Goal: Task Accomplishment & Management: Manage account settings

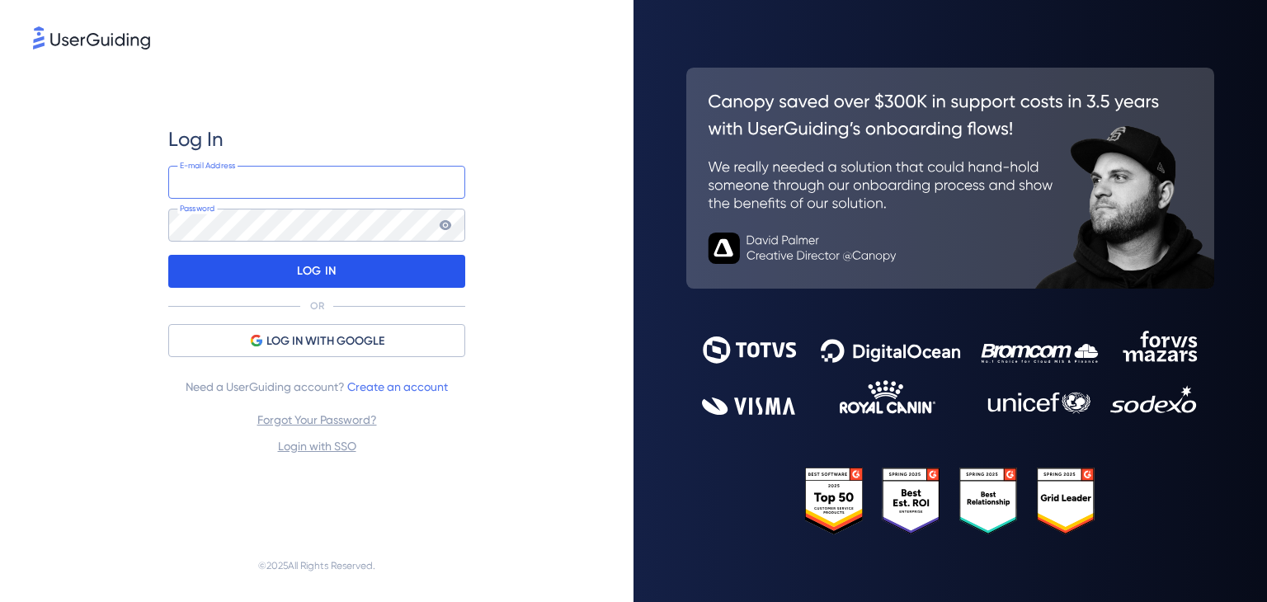
type input "[EMAIL_ADDRESS][DOMAIN_NAME]"
click at [439, 285] on div "LOG IN" at bounding box center [316, 271] width 297 height 33
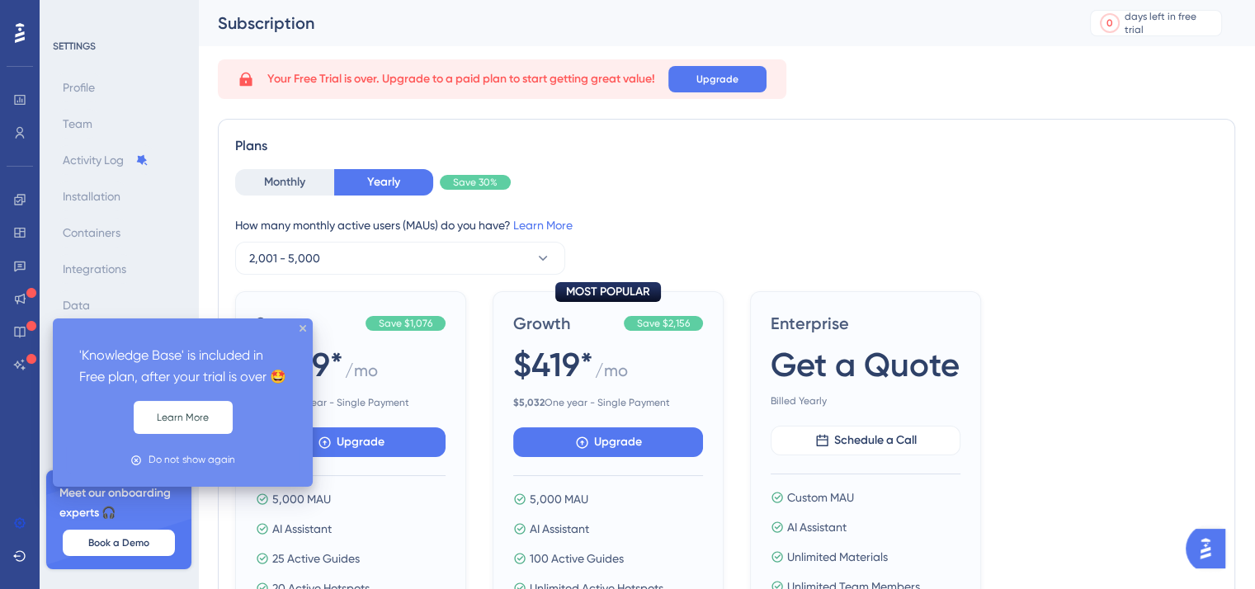
click at [30, 318] on div at bounding box center [31, 326] width 10 height 16
click at [28, 331] on div at bounding box center [31, 326] width 10 height 16
click at [30, 325] on icon at bounding box center [31, 326] width 10 height 10
click at [305, 328] on icon "close tooltip" at bounding box center [302, 328] width 7 height 7
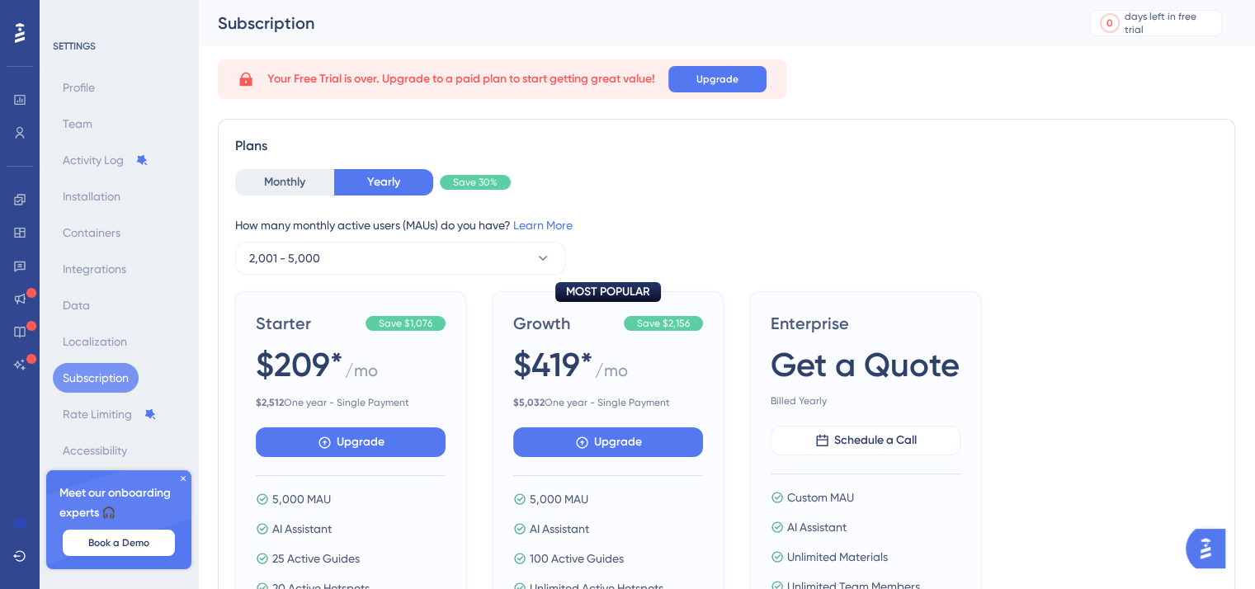
click at [1184, 544] on div "Starter Save $1,076 $209* / mo $ 2,512 One year - Single Payment Upgrade 5,000 …" at bounding box center [726, 530] width 983 height 479
click at [1202, 544] on img "Open AI Assistant Launcher" at bounding box center [1205, 549] width 30 height 30
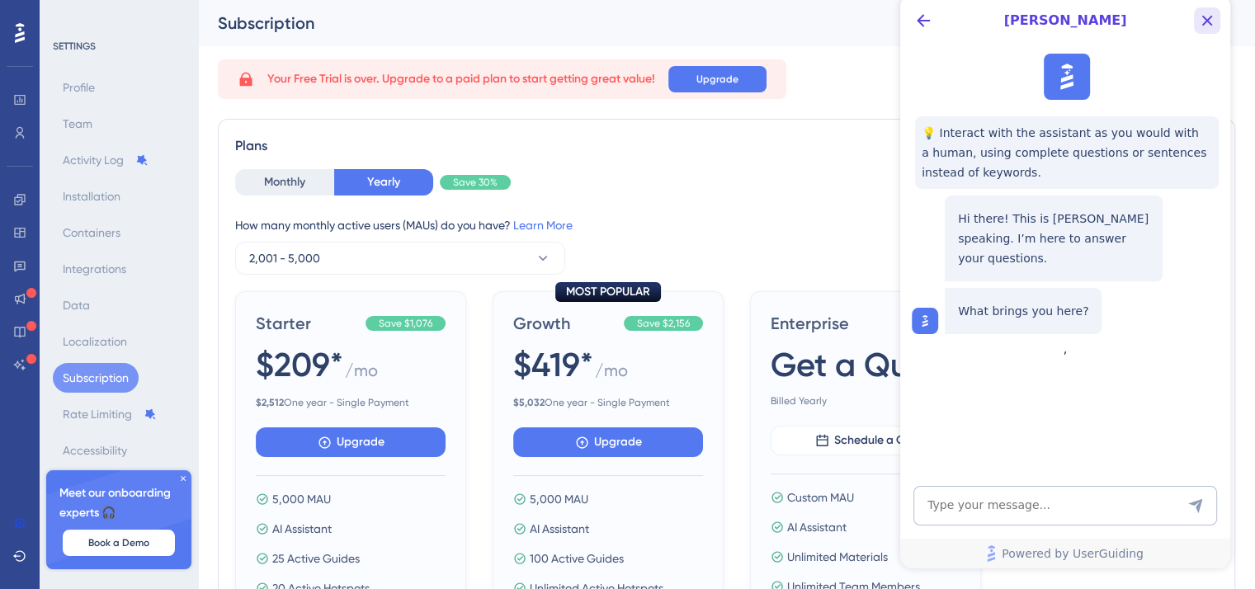
click at [1214, 11] on icon "Close Button" at bounding box center [1207, 21] width 20 height 20
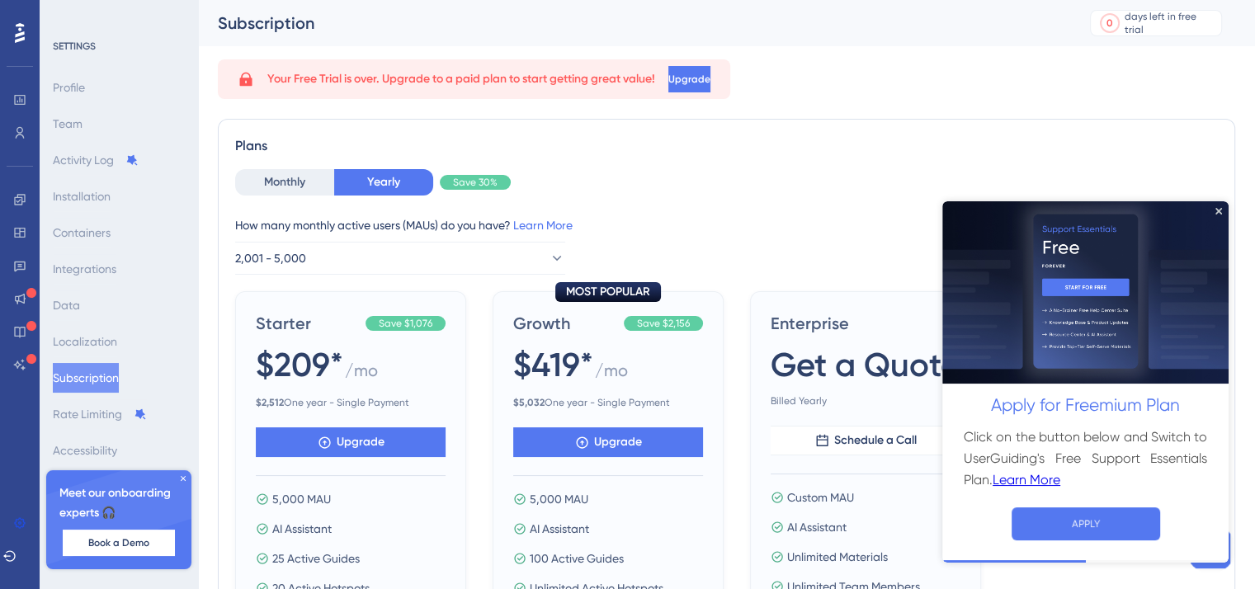
click at [738, 183] on div "Monthly Yearly Save 30%" at bounding box center [726, 182] width 983 height 26
click at [1201, 136] on div "Plans" at bounding box center [726, 146] width 983 height 20
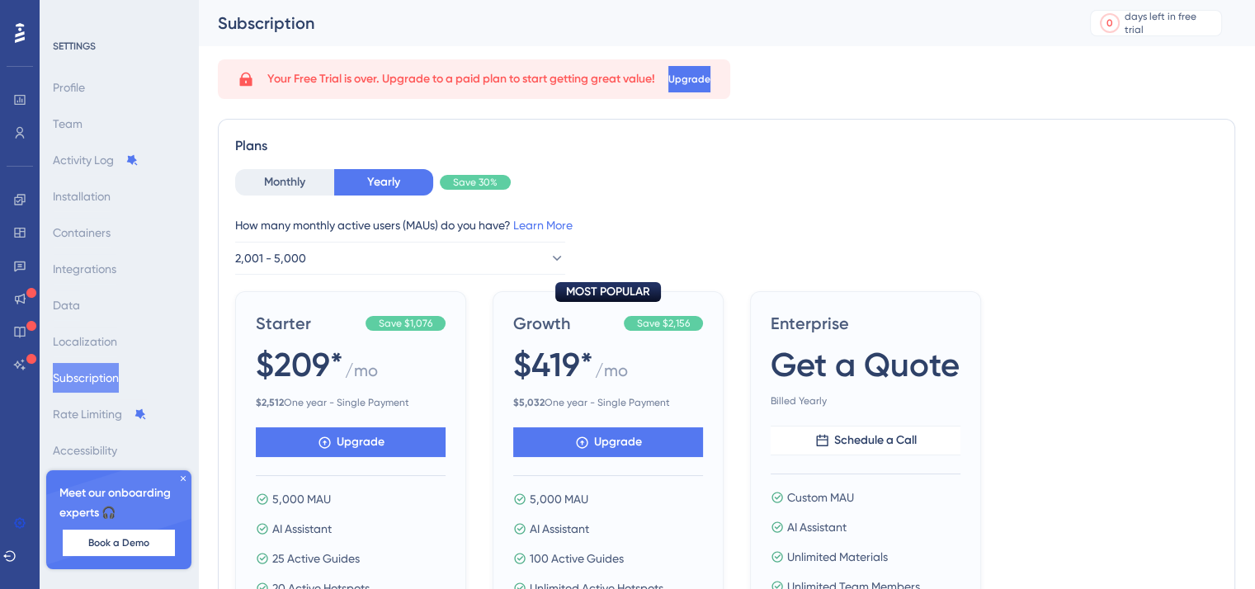
click at [13, 226] on div "Apply for Freemium Plan Click on the button below and Switch to UserGuiding's F…" at bounding box center [619, 140] width 1267 height 361
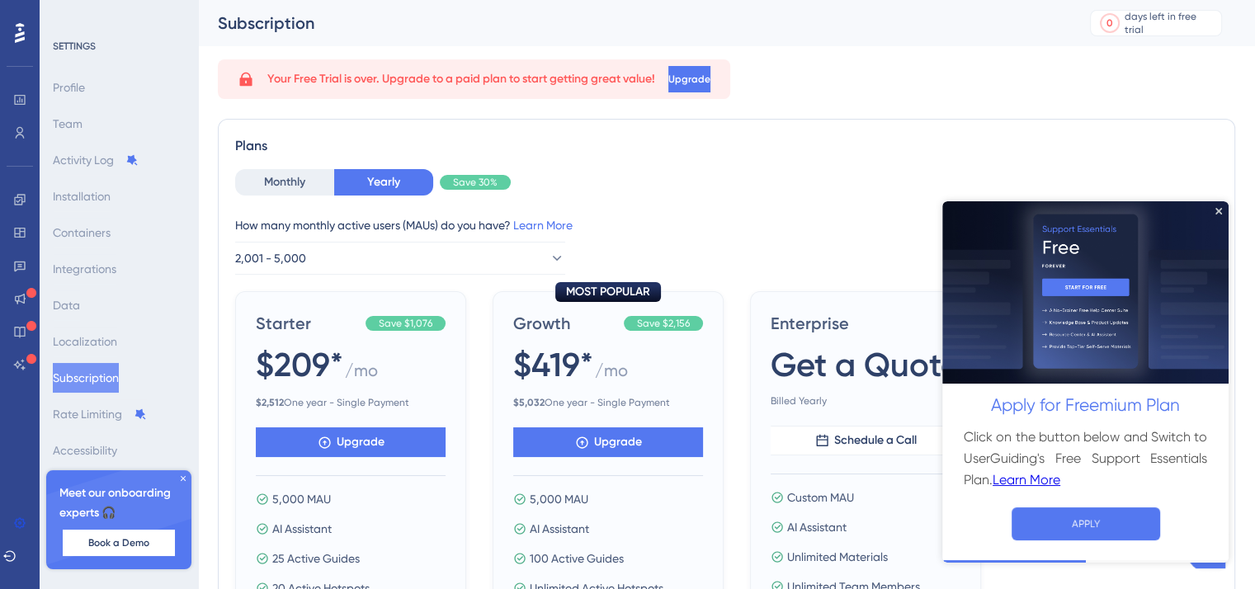
click at [1222, 209] on img at bounding box center [1085, 291] width 286 height 183
click at [1221, 209] on icon "Close Preview" at bounding box center [1218, 210] width 7 height 7
